Goal: Check status: Check status

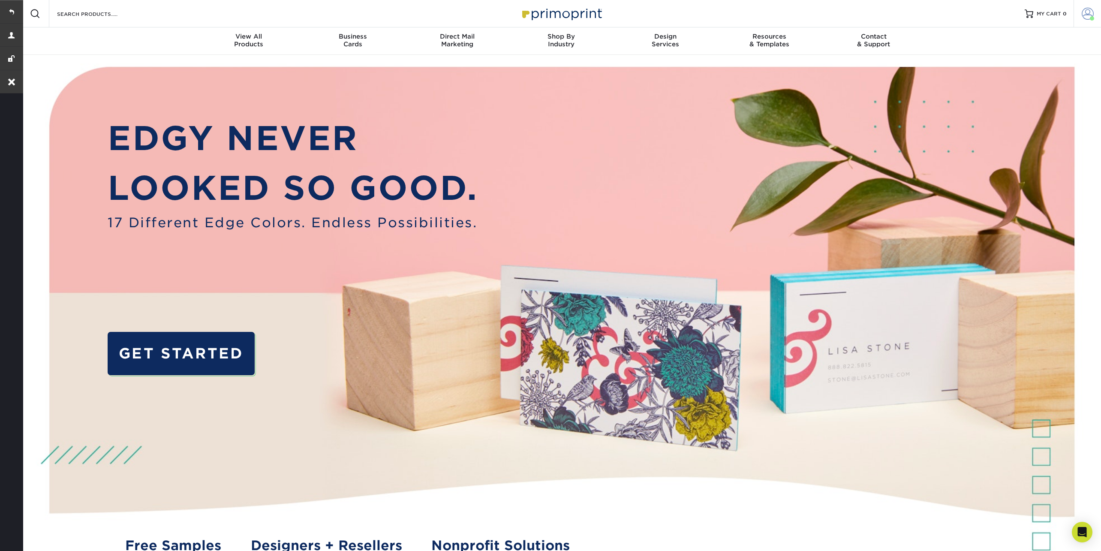
click at [1089, 12] on span at bounding box center [1087, 14] width 12 height 12
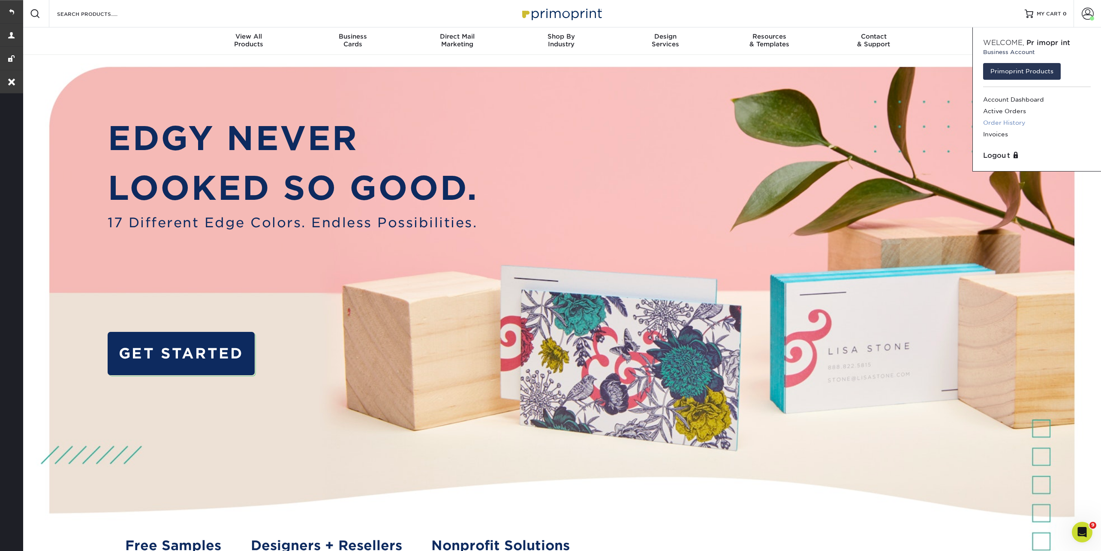
click at [1003, 124] on link "Order History" at bounding box center [1037, 123] width 108 height 12
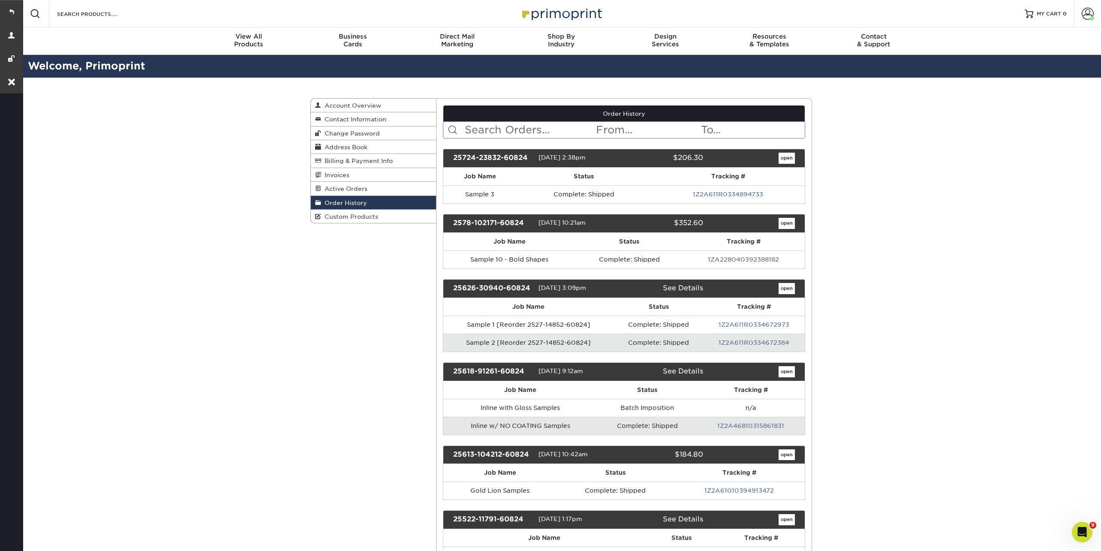
click at [494, 127] on input "text" at bounding box center [530, 130] width 132 height 16
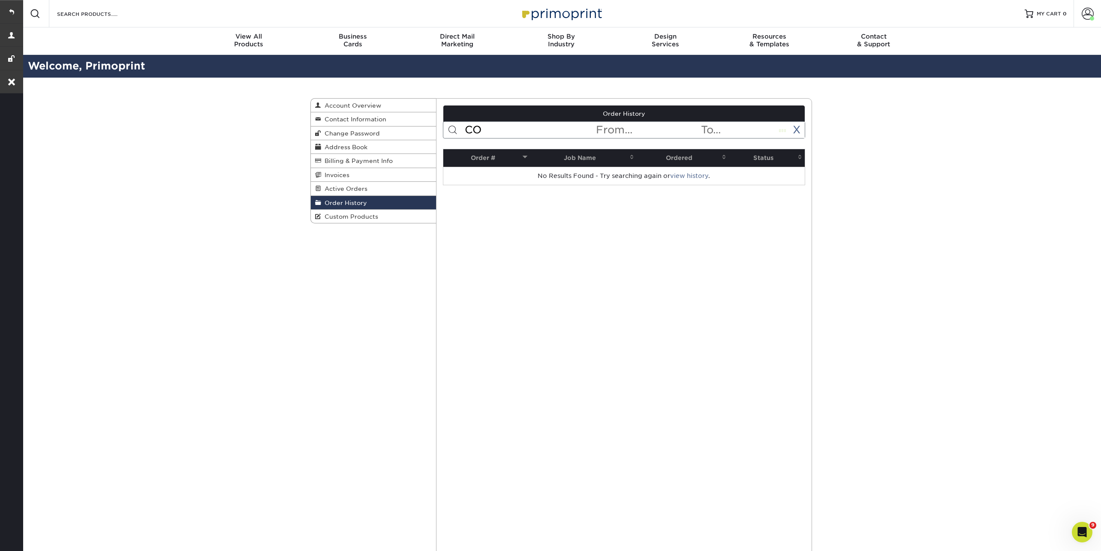
type input "C"
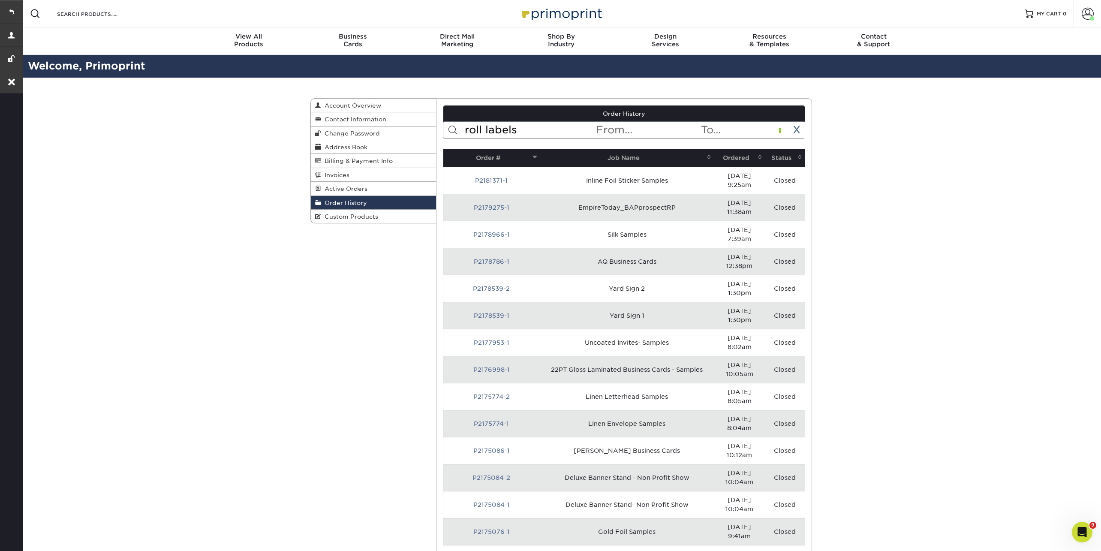
type input "roll labels"
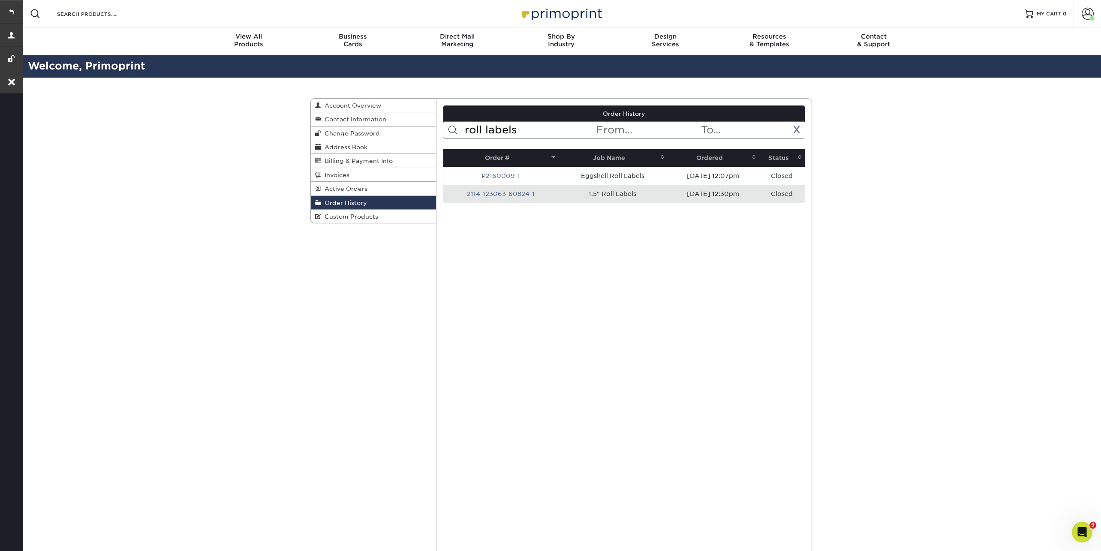
click at [499, 198] on td "2114-123063-60824-1" at bounding box center [500, 194] width 115 height 18
click at [499, 190] on link "2114-123063-60824-1" at bounding box center [501, 193] width 68 height 7
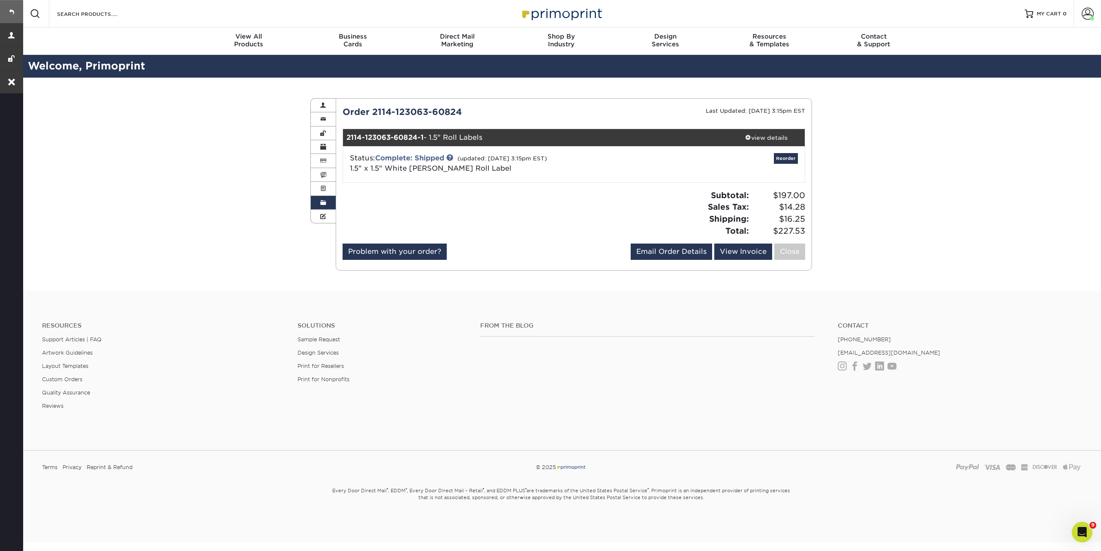
click at [15, 9] on link at bounding box center [11, 11] width 23 height 23
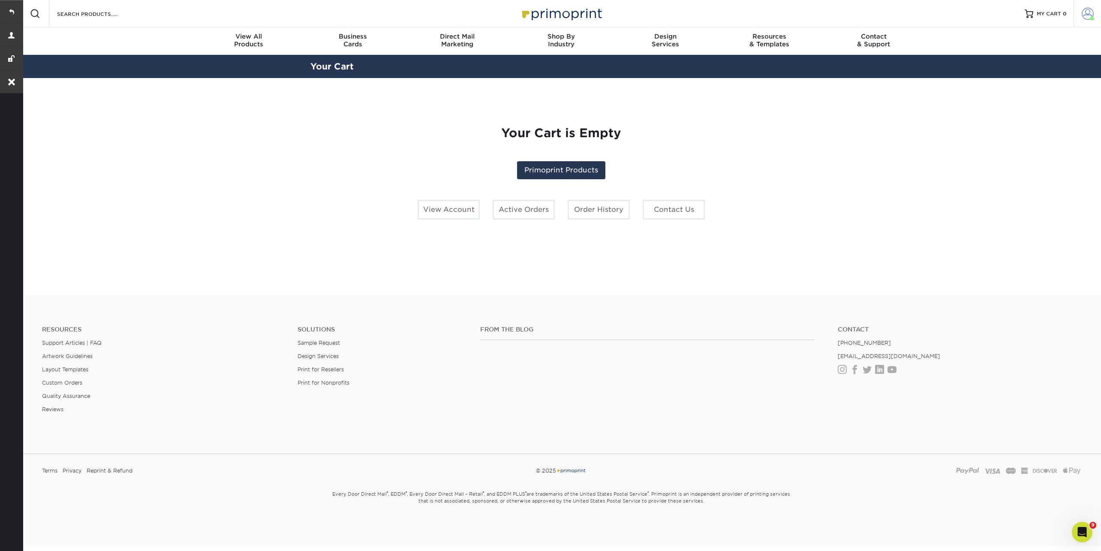
click at [1085, 17] on span at bounding box center [1087, 14] width 12 height 12
